Goal: Information Seeking & Learning: Learn about a topic

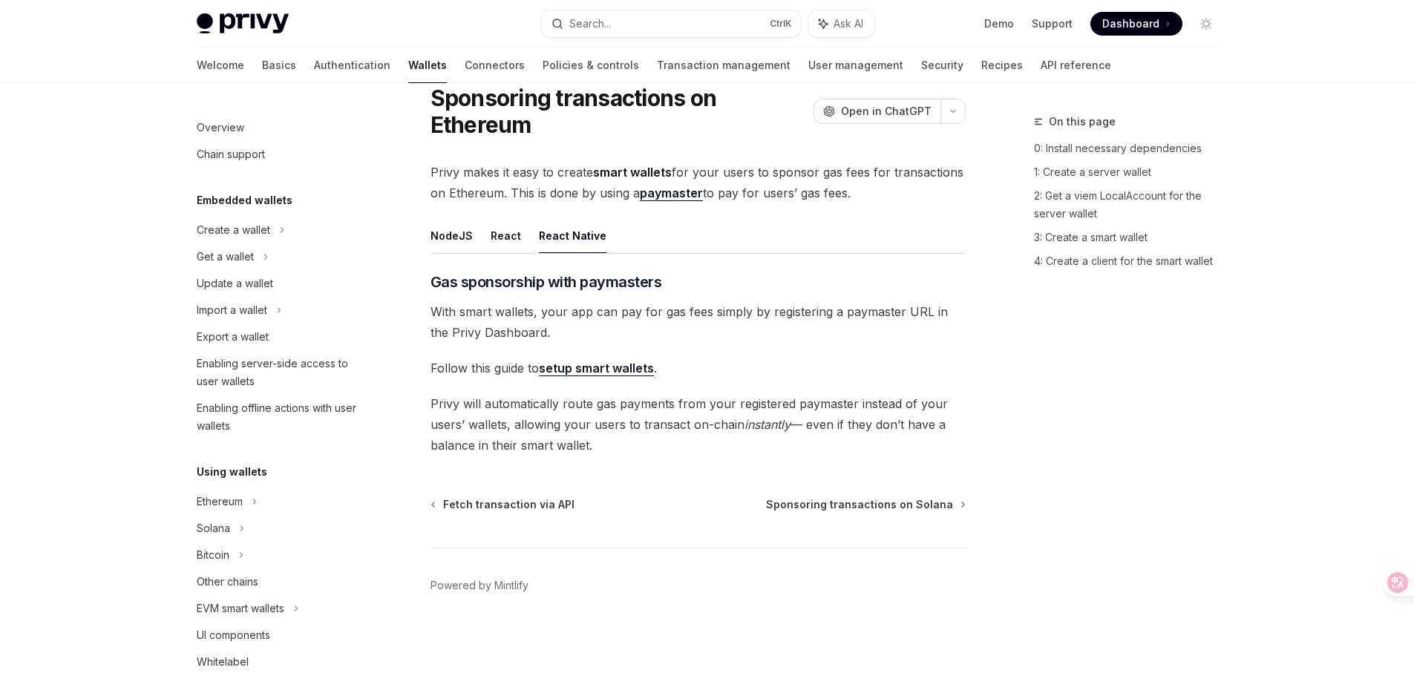
scroll to position [608, 0]
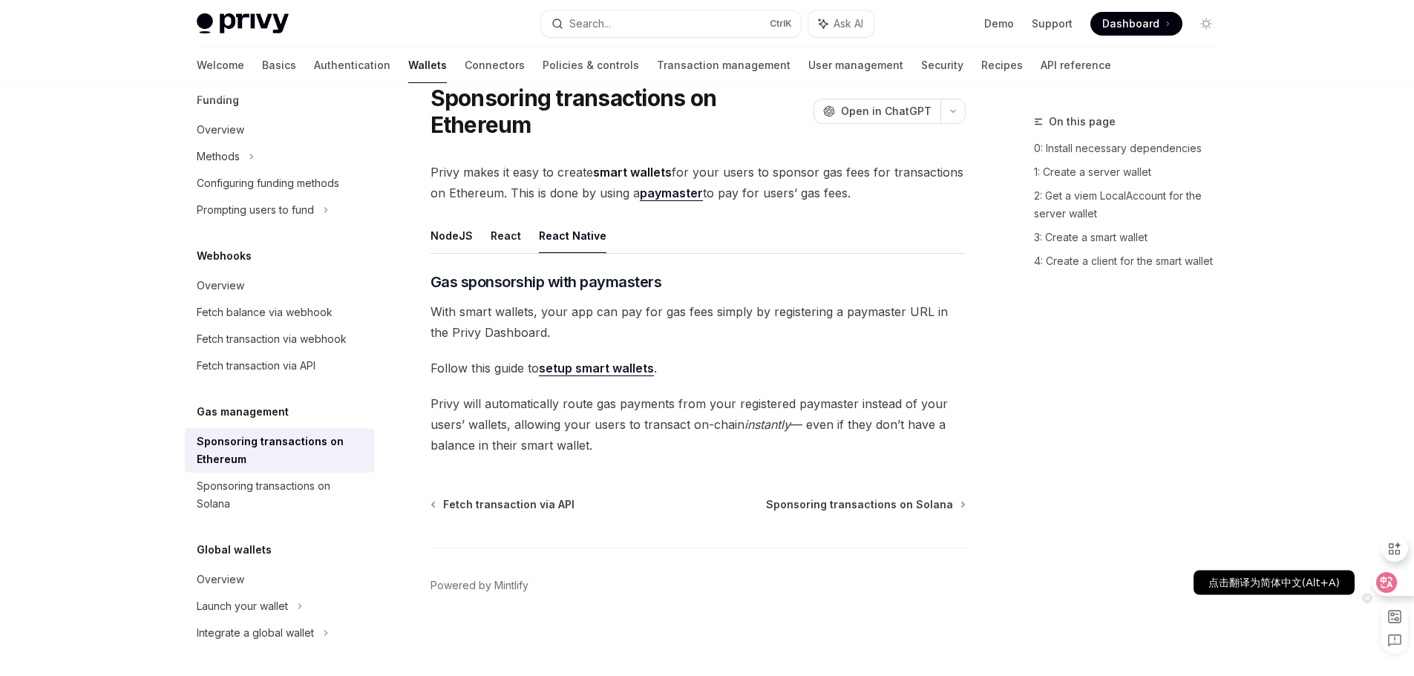
click at [1386, 586] on icon at bounding box center [1386, 582] width 15 height 15
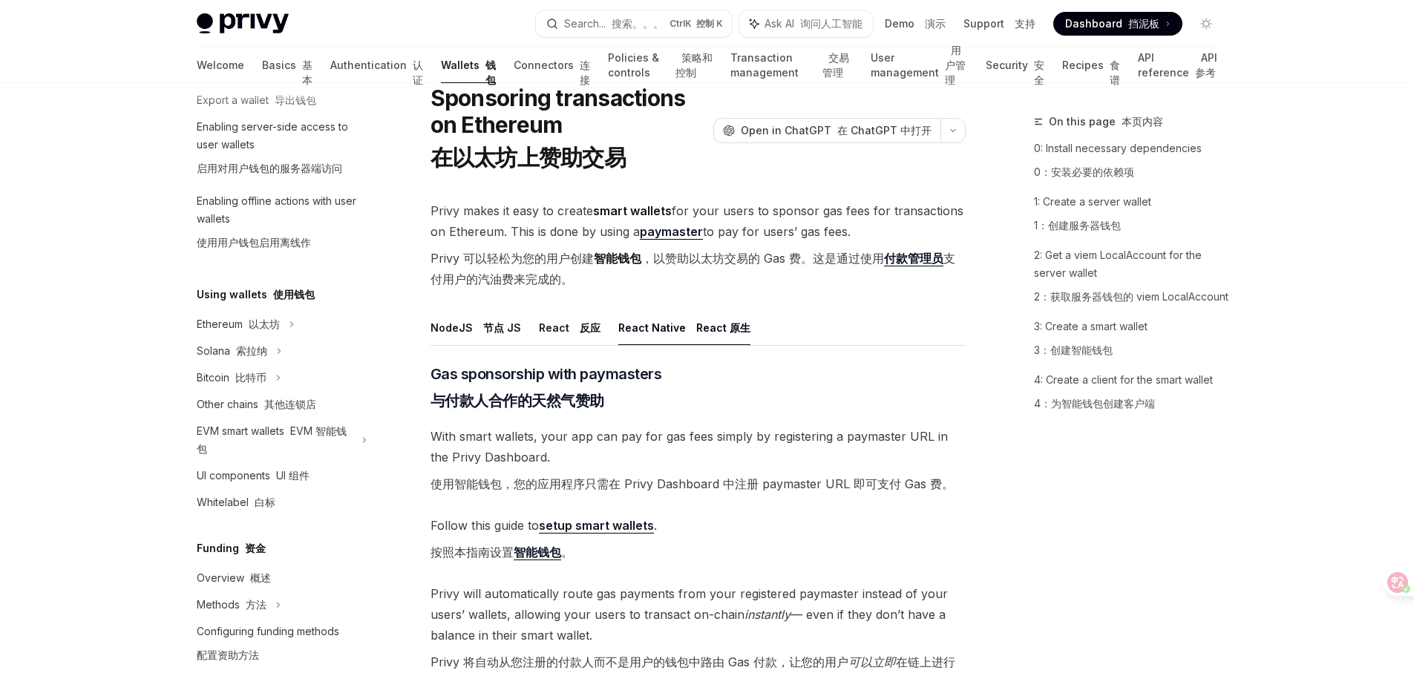
scroll to position [0, 0]
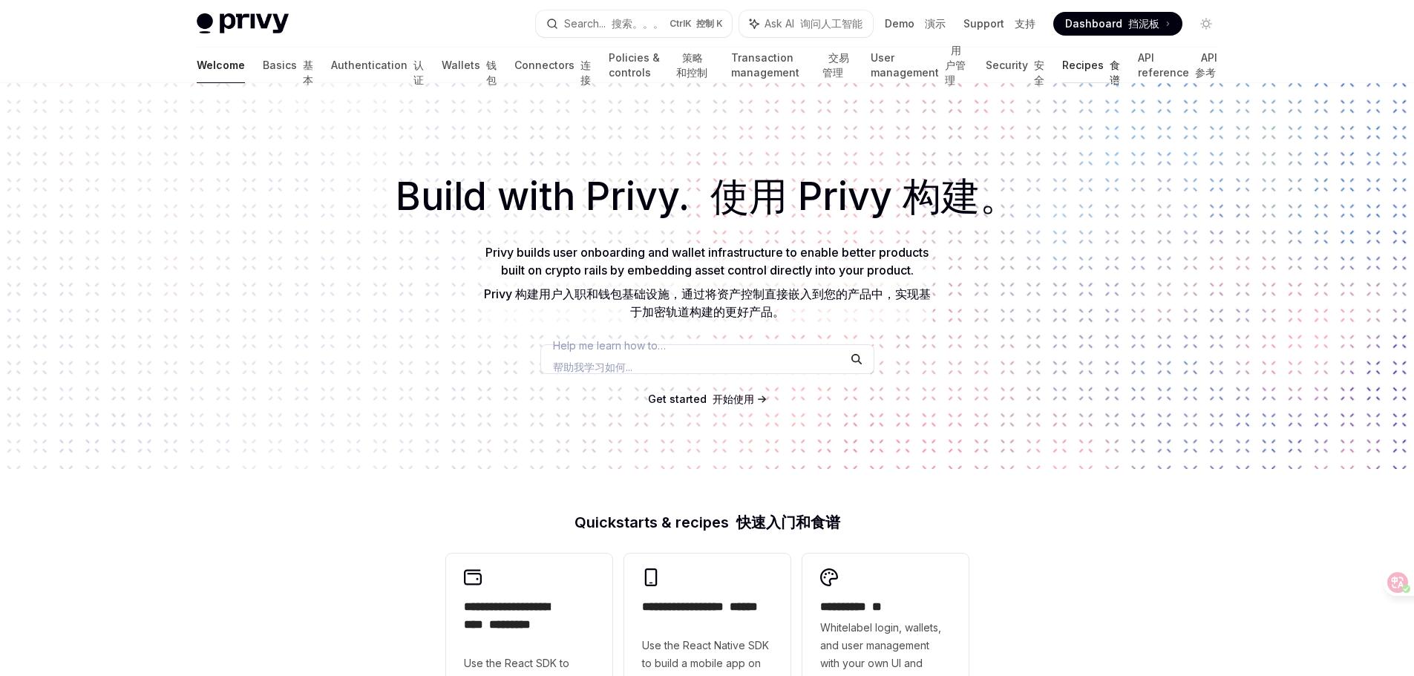
click at [1083, 62] on link "Recipes 食谱" at bounding box center [1091, 66] width 58 height 36
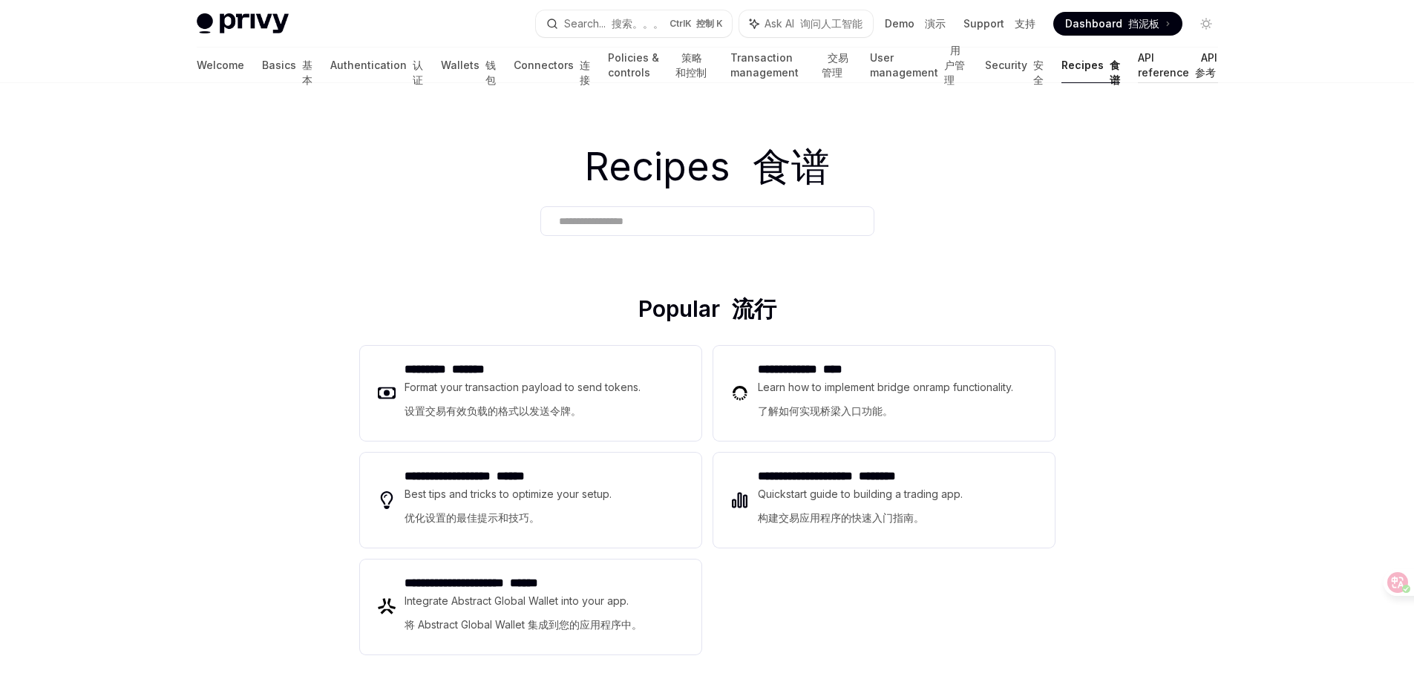
click at [1145, 65] on link "API reference API 参考" at bounding box center [1178, 66] width 80 height 36
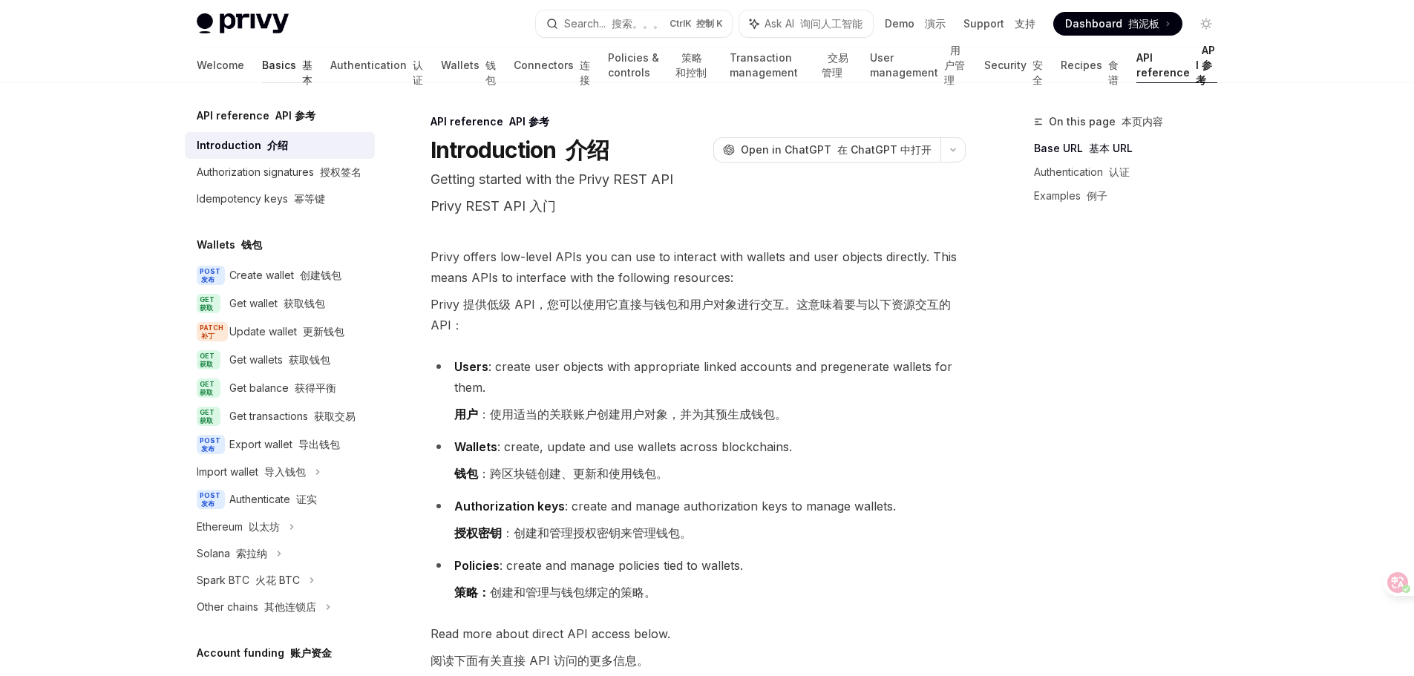
click at [262, 62] on link "Basics 基本" at bounding box center [287, 66] width 50 height 36
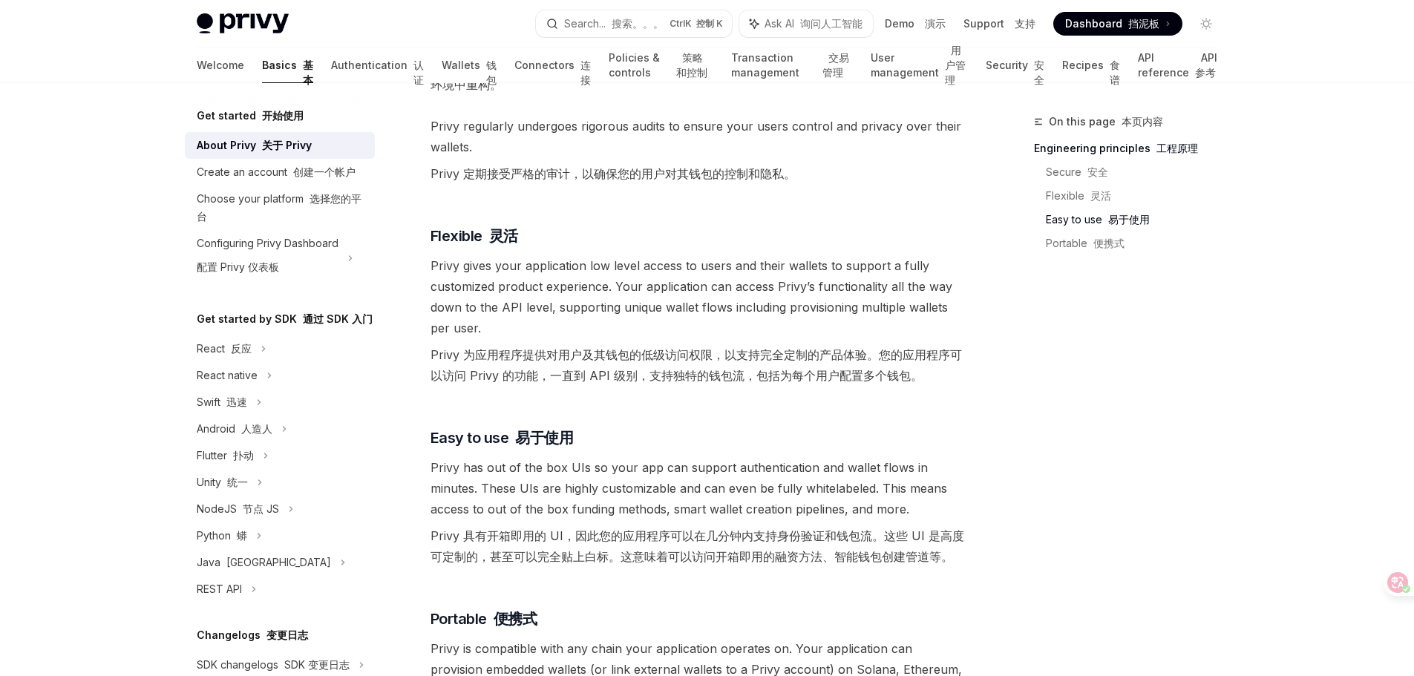
scroll to position [668, 0]
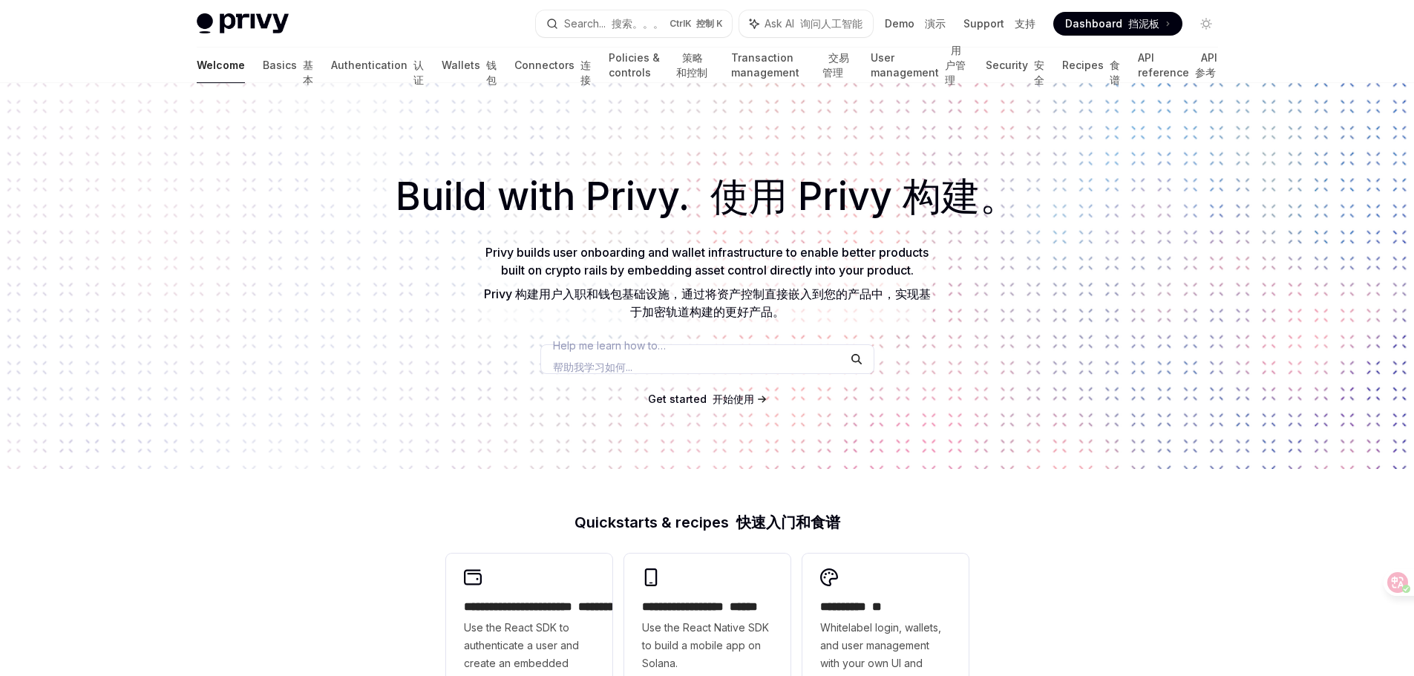
type textarea "*"
